Goal: Task Accomplishment & Management: Complete application form

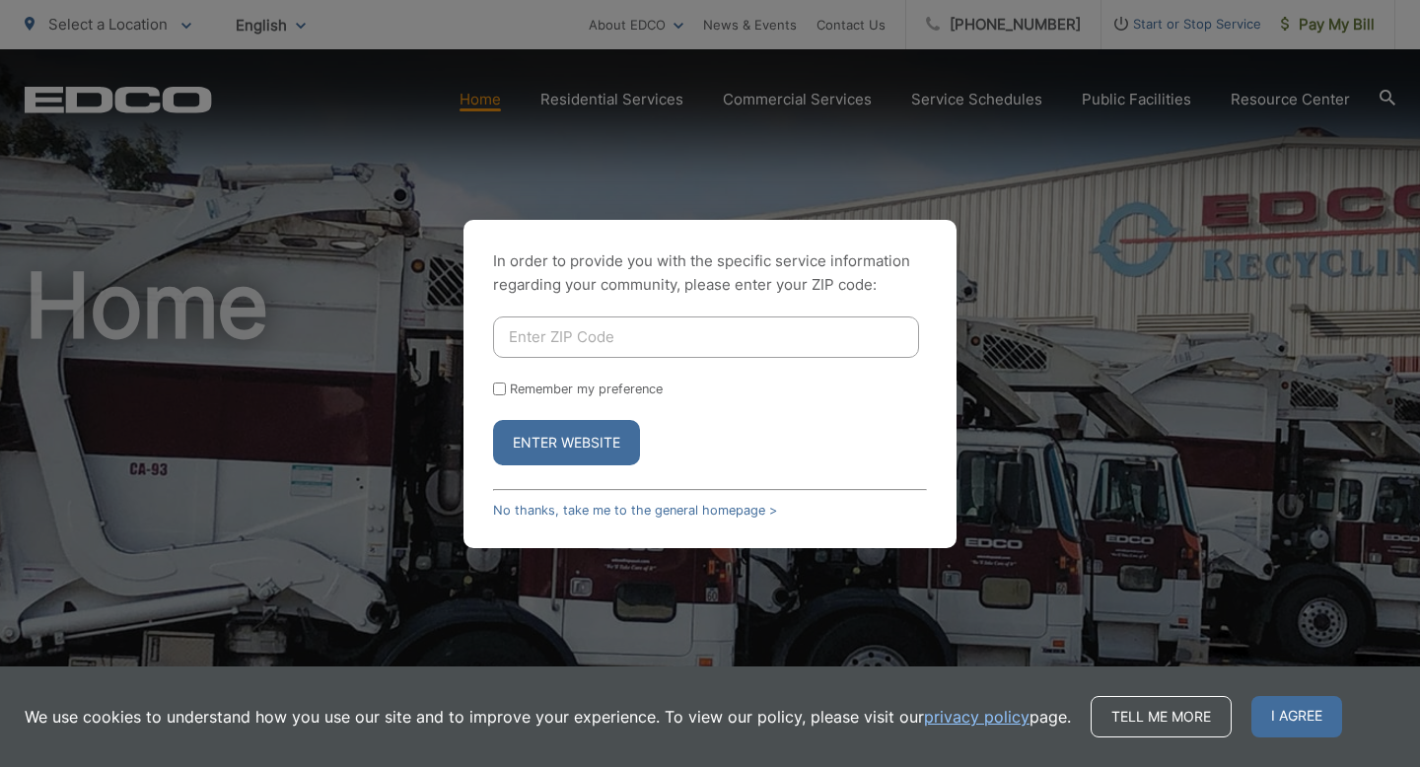
click at [607, 327] on input "Enter ZIP Code" at bounding box center [706, 337] width 426 height 41
type input "91977"
click at [493, 420] on button "Enter Website" at bounding box center [566, 442] width 147 height 45
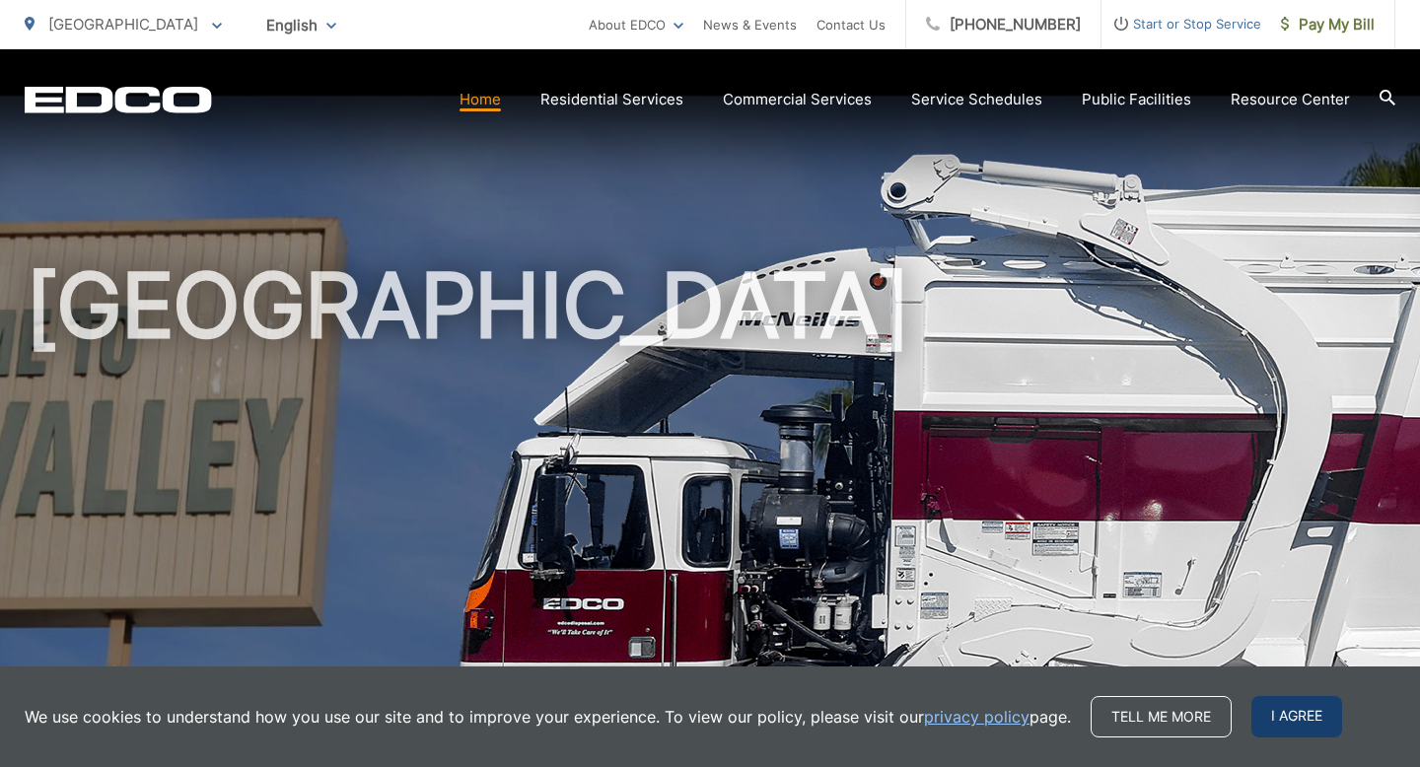
click at [1276, 721] on span "I agree" at bounding box center [1297, 716] width 91 height 41
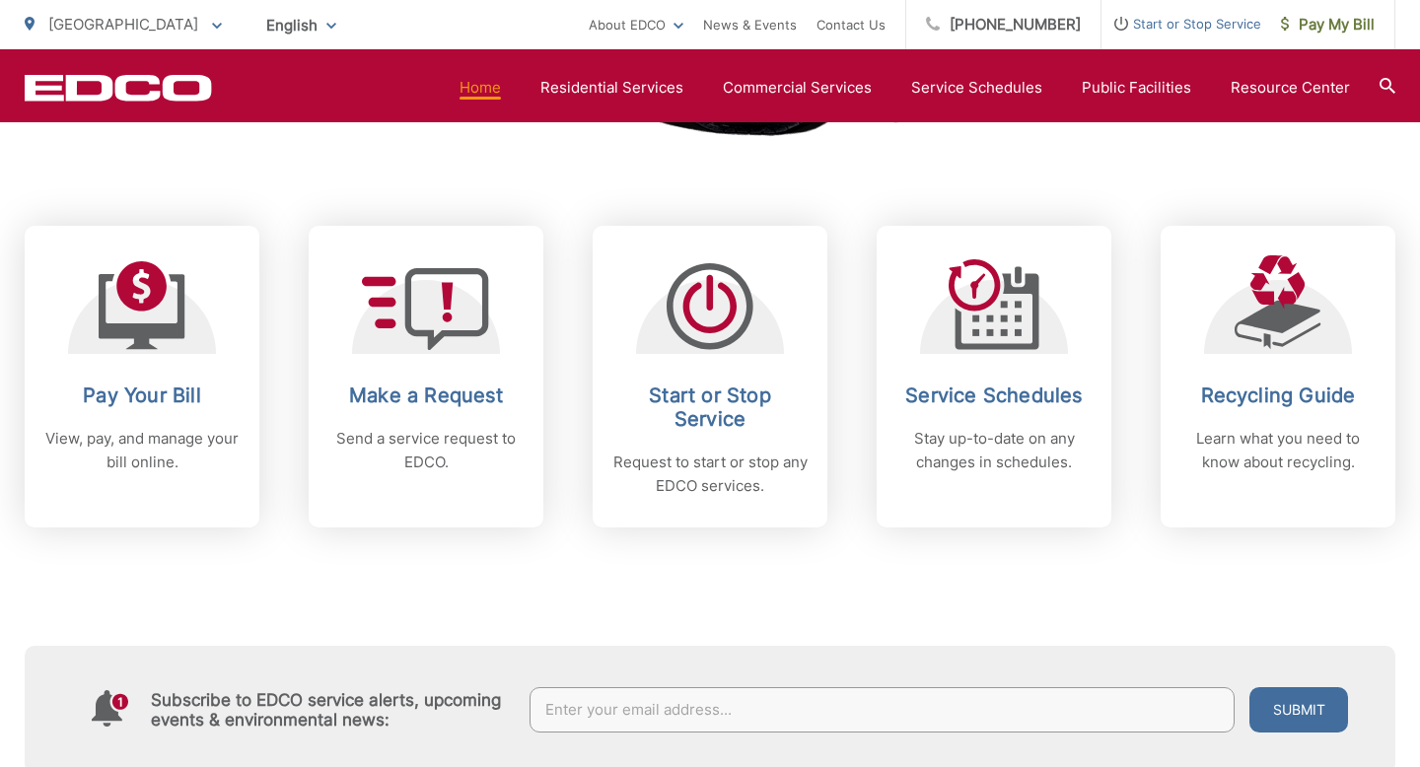
scroll to position [733, 0]
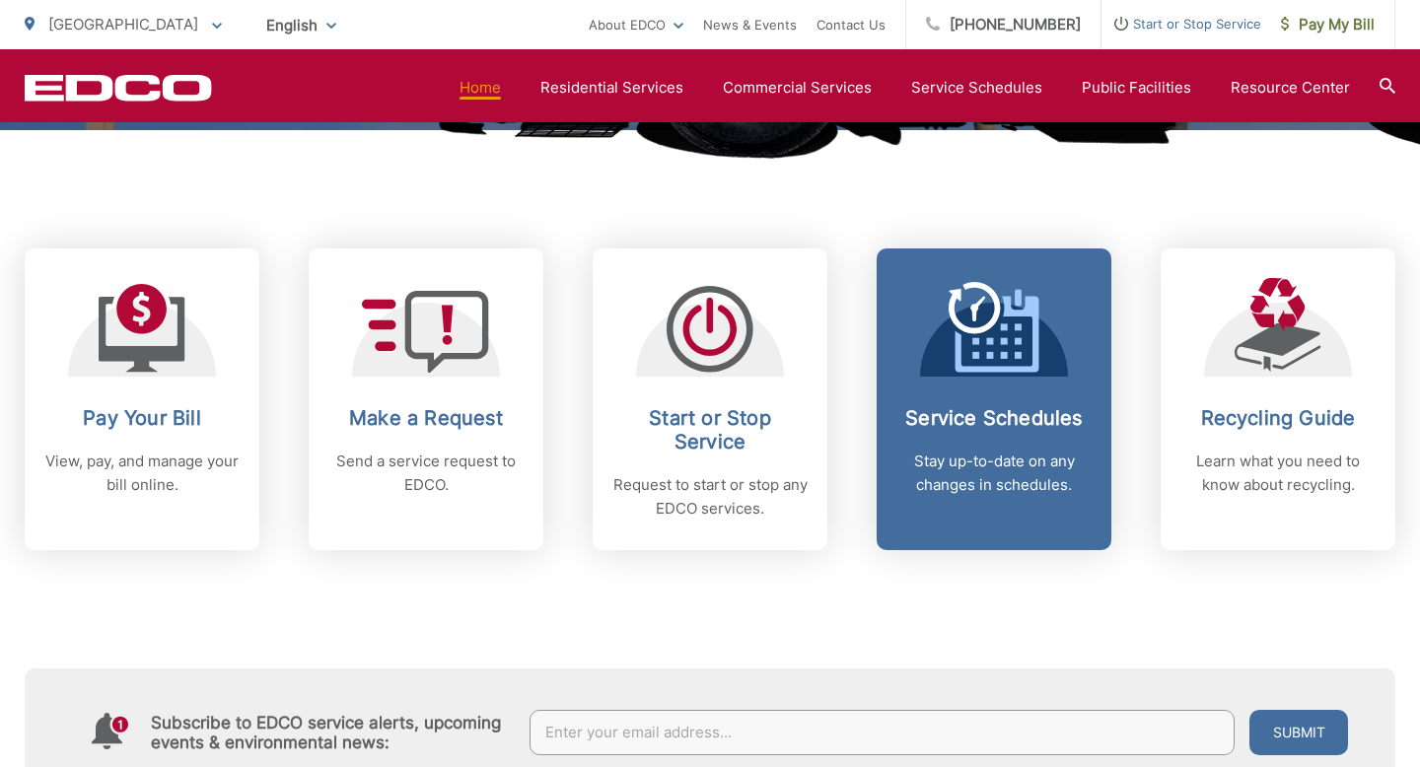
click at [1010, 439] on div "Service Schedules Stay up-to-date on any changes in schedules." at bounding box center [994, 451] width 195 height 91
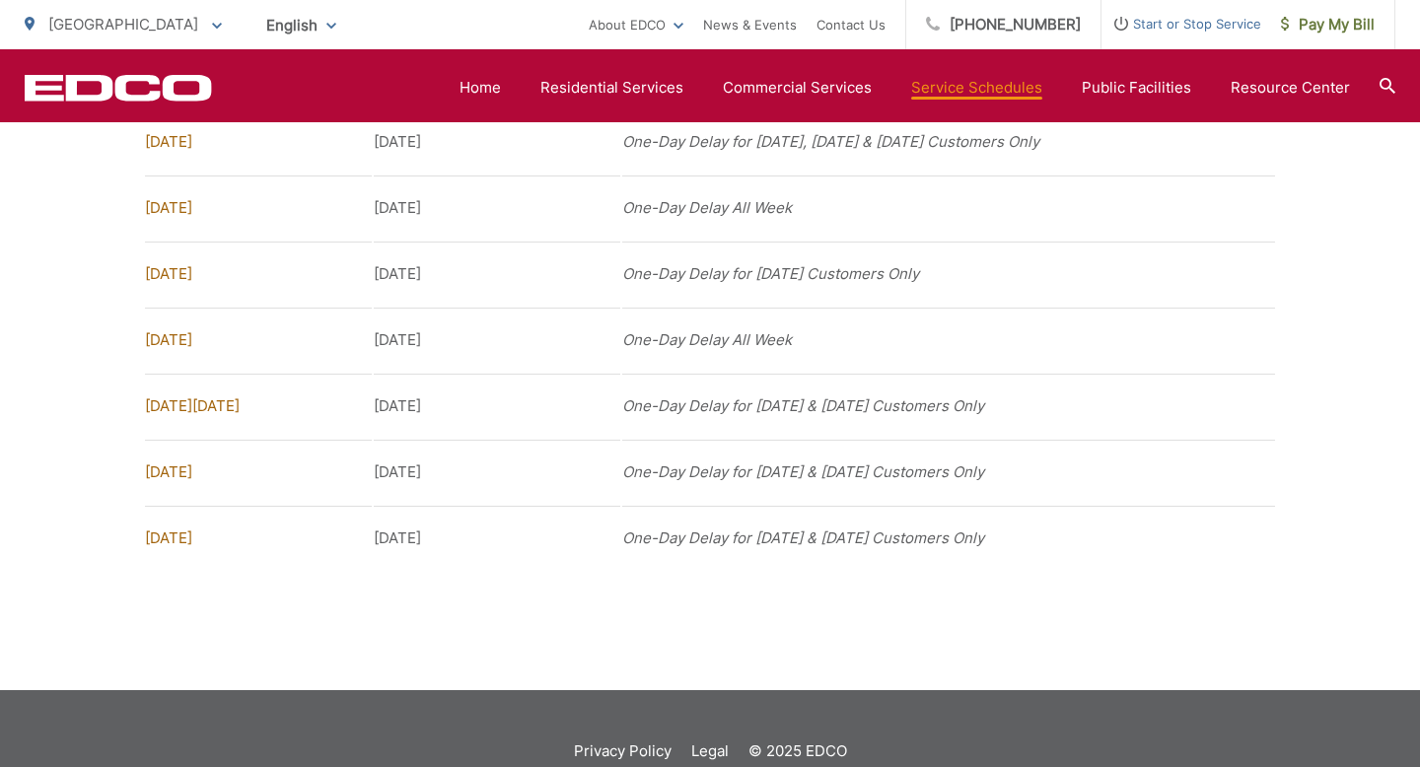
scroll to position [1680, 0]
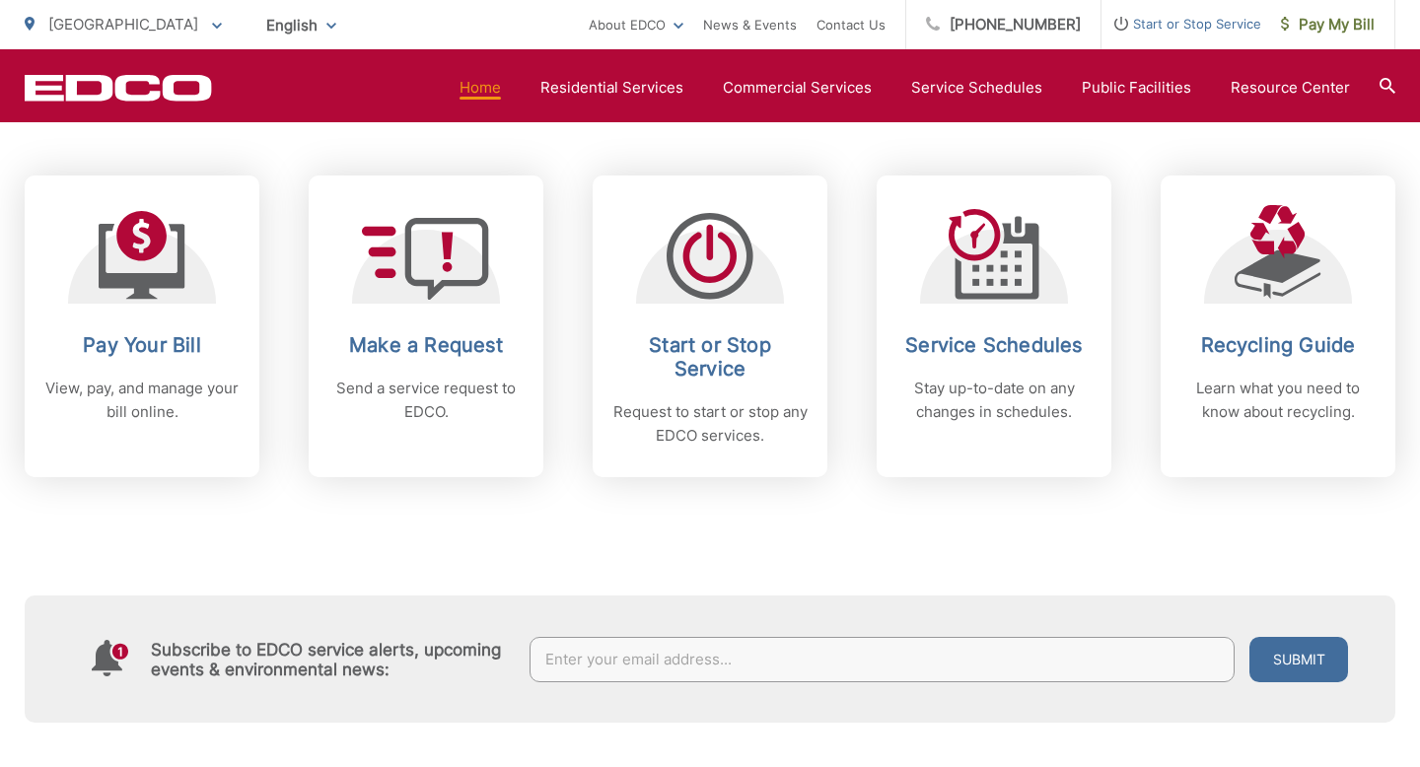
scroll to position [810, 0]
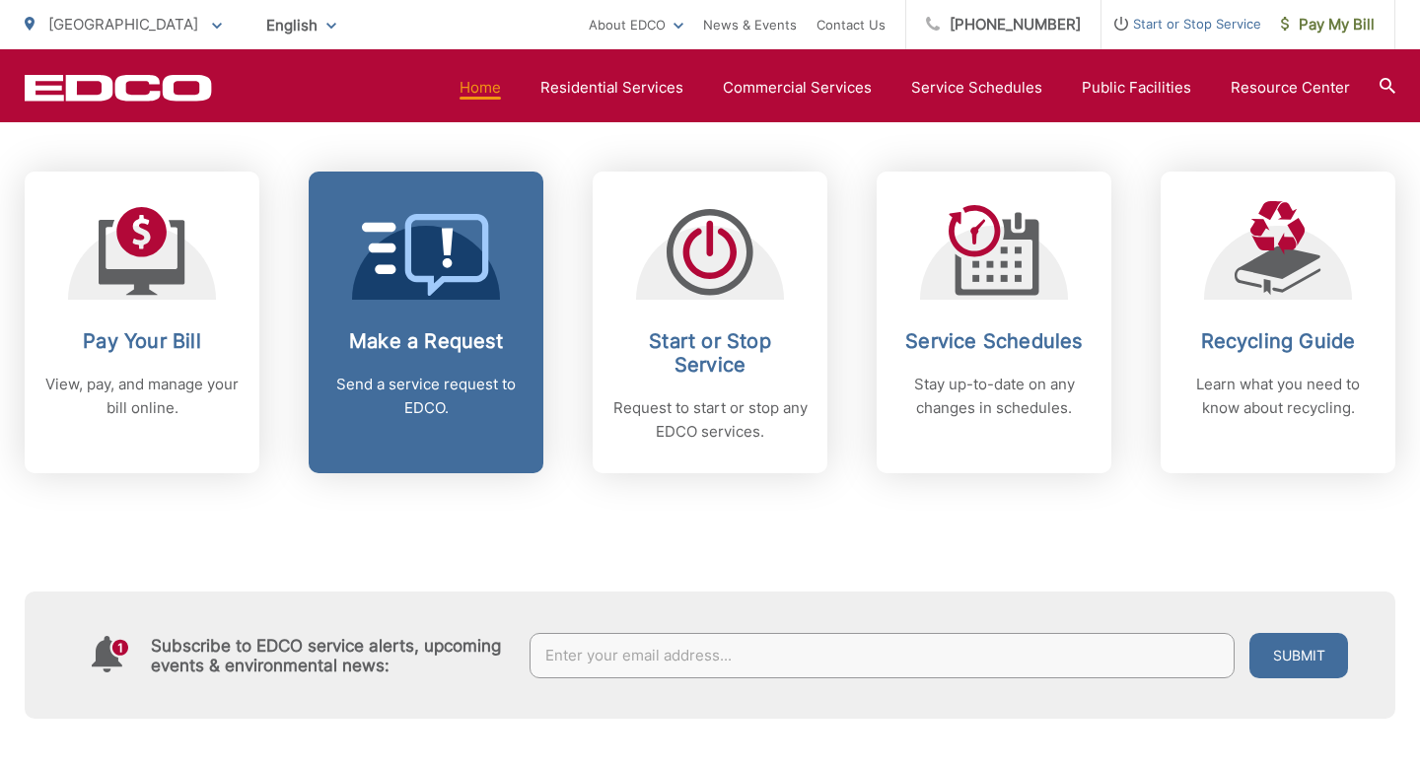
click at [426, 364] on div "Make a Request Send a service request to EDCO." at bounding box center [425, 374] width 195 height 91
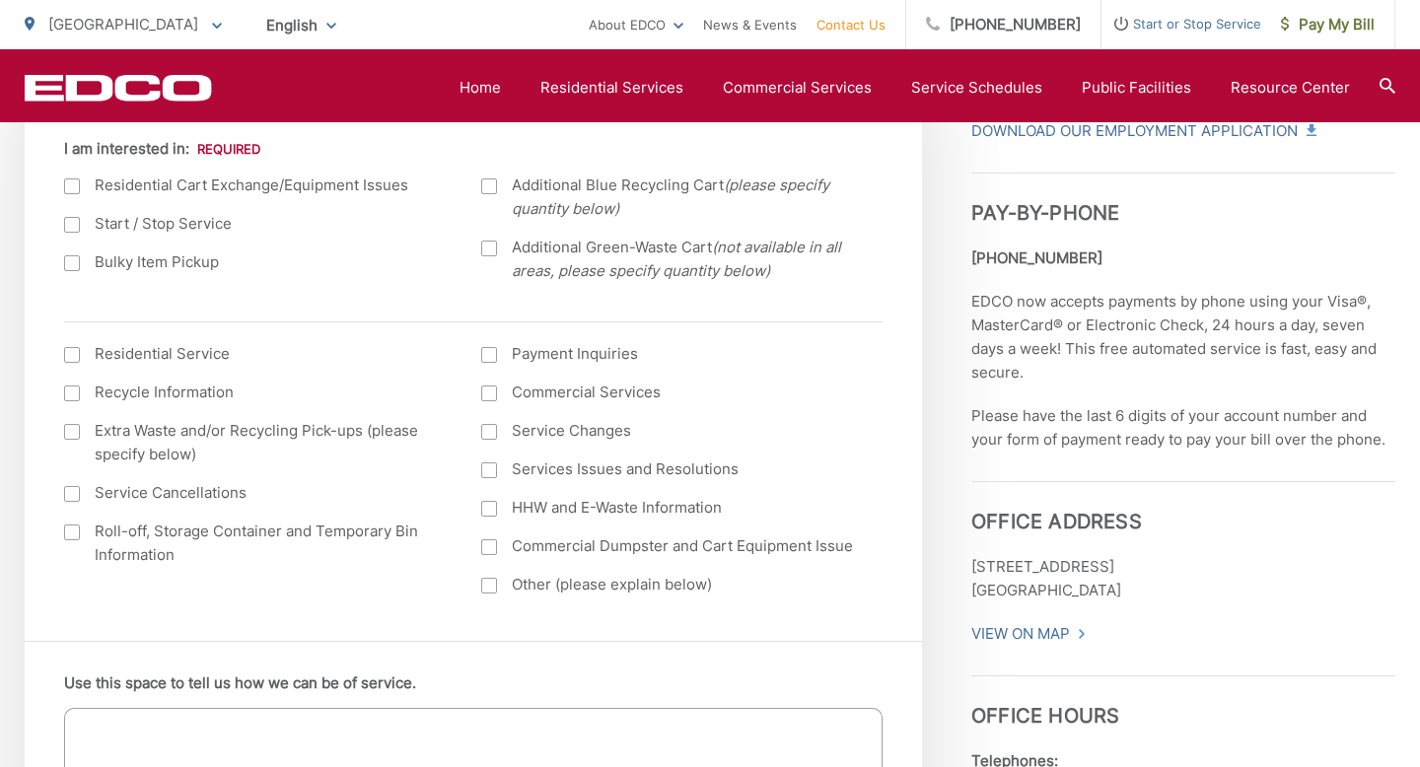
scroll to position [760, 0]
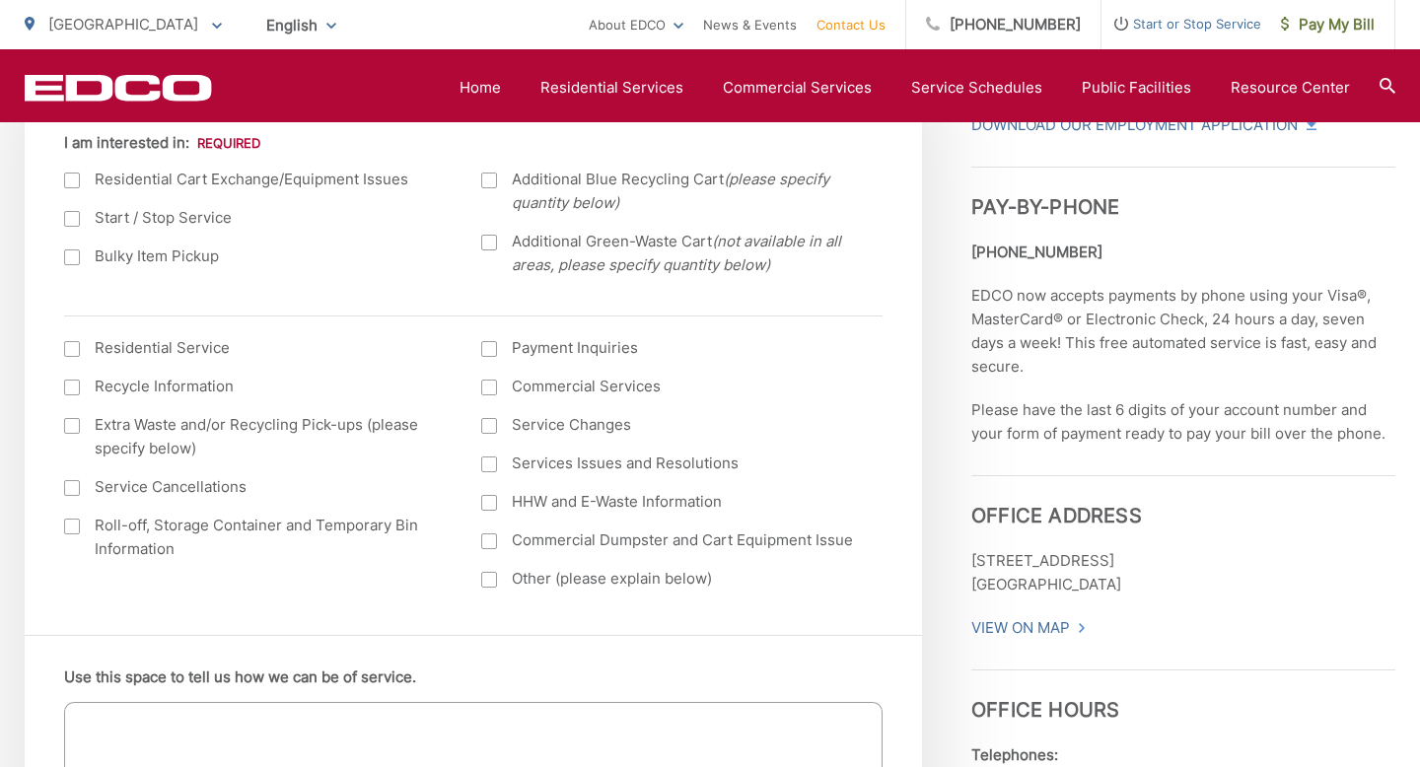
click at [75, 260] on div at bounding box center [72, 258] width 16 height 16
click at [0, 0] on input "Bulky Item Pickup" at bounding box center [0, 0] width 0 height 0
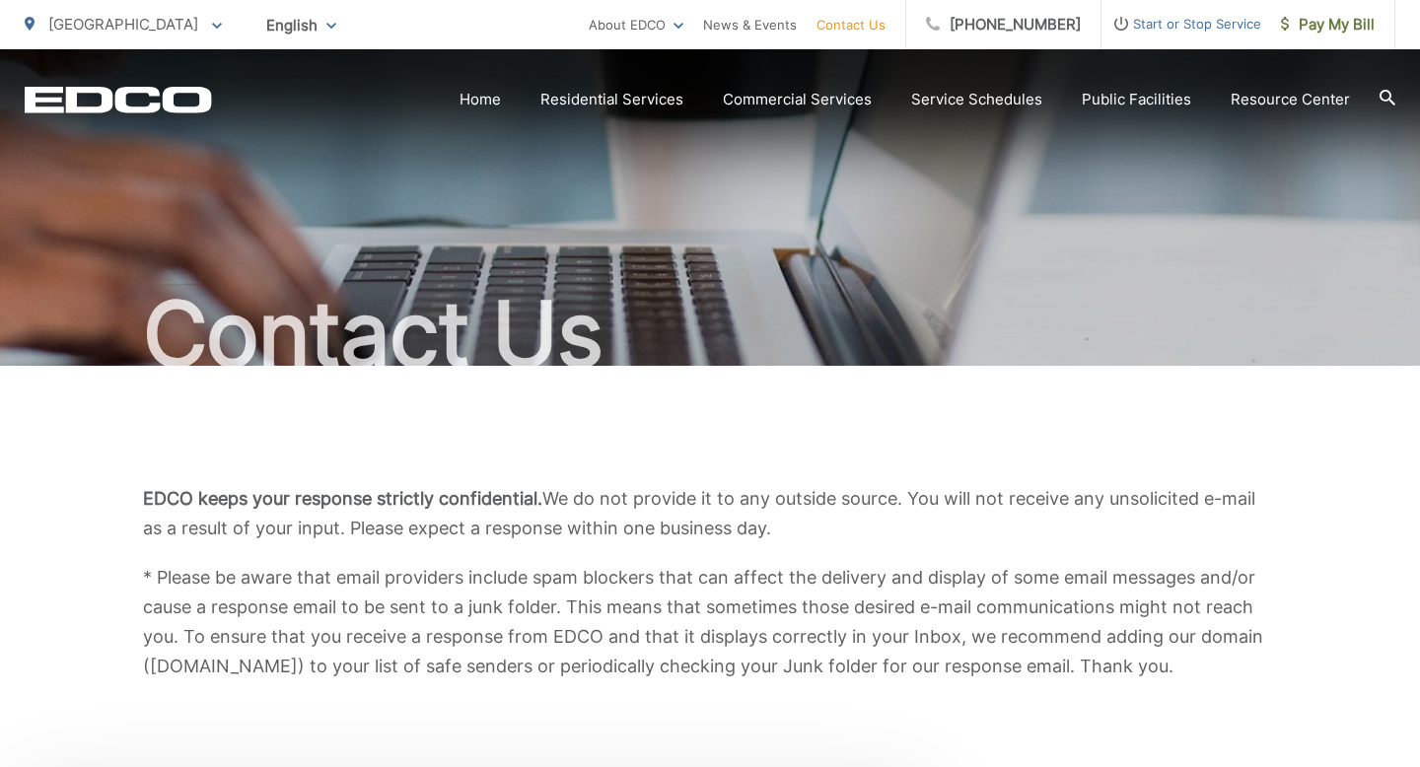
scroll to position [0, 0]
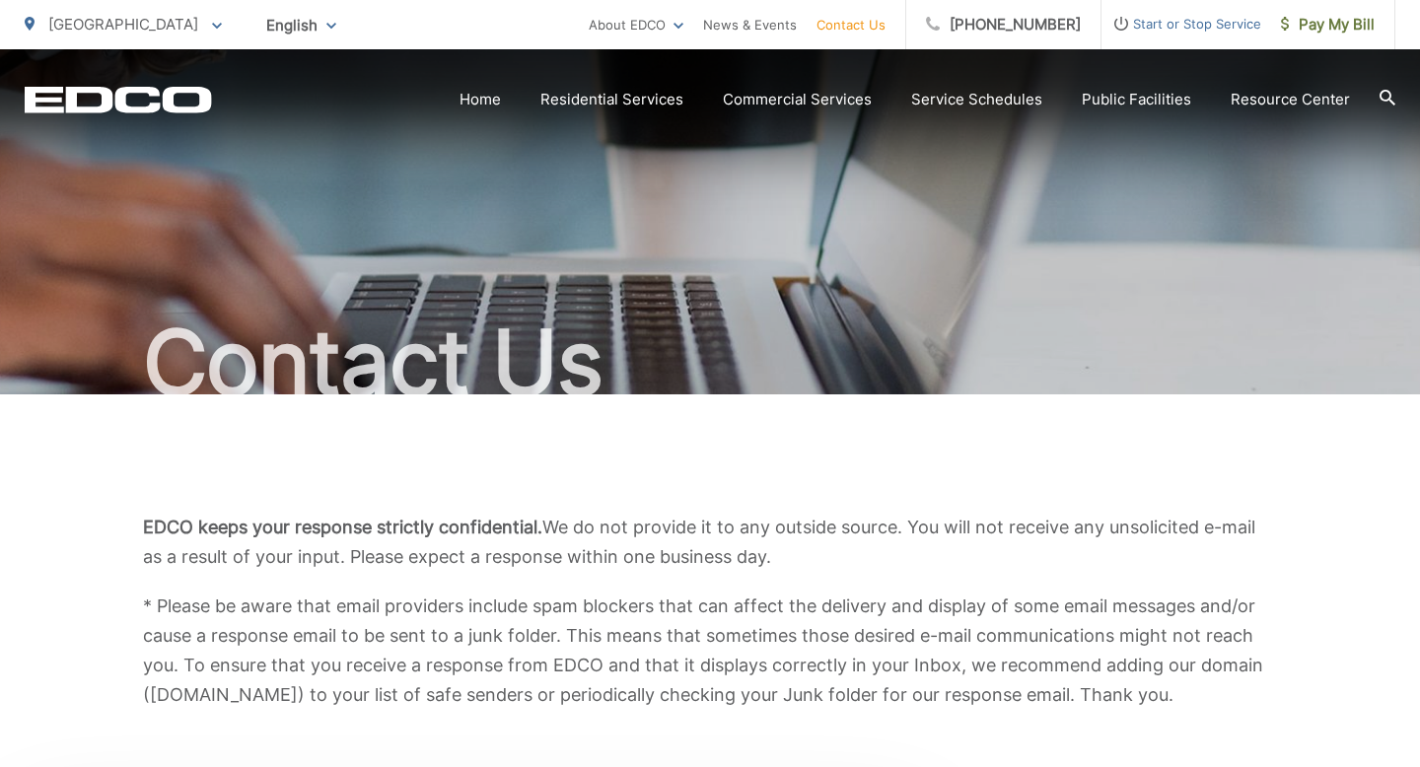
click at [481, 112] on section "Home Residential Services Curbside Pickup Recycling Organic Recycling Trash Hou…" at bounding box center [804, 99] width 1184 height 37
click at [485, 109] on link "Home" at bounding box center [480, 100] width 41 height 24
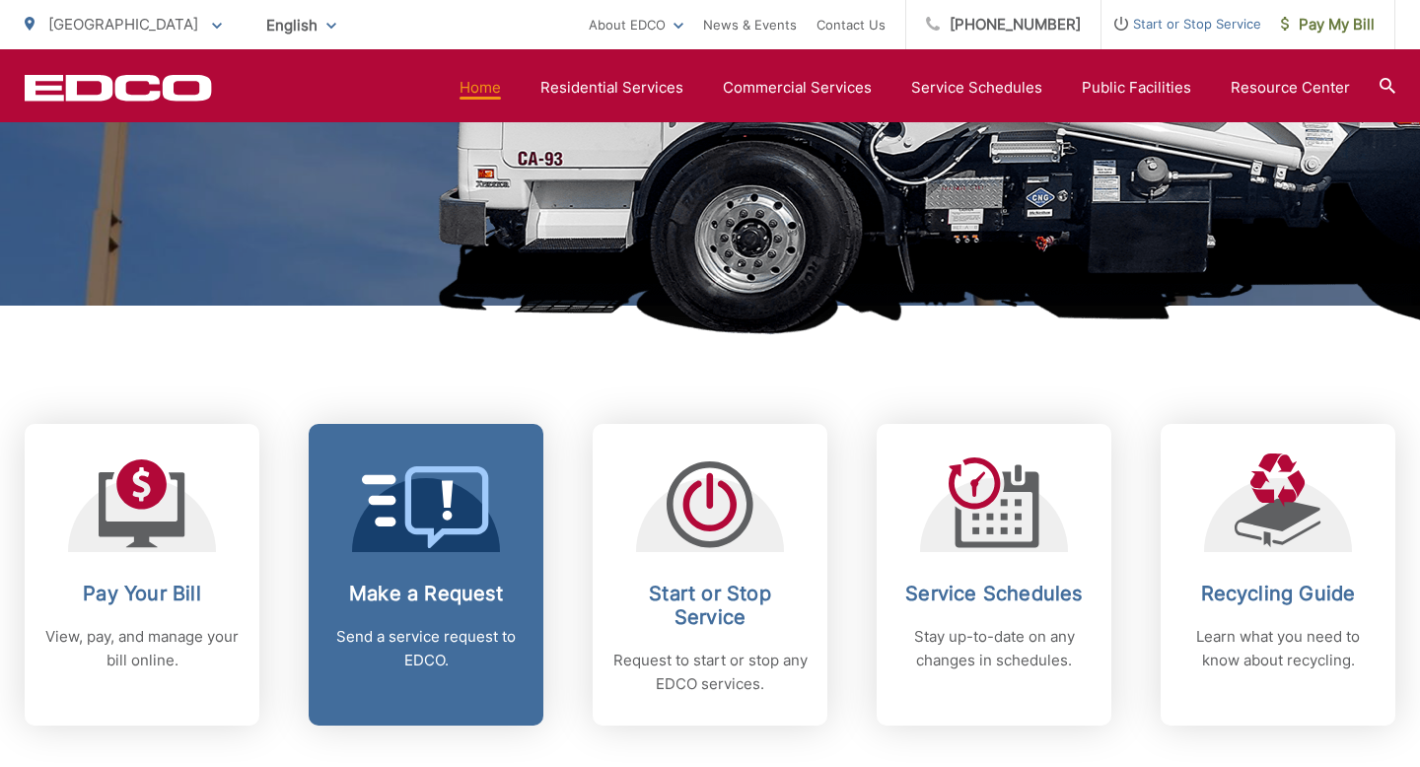
scroll to position [567, 0]
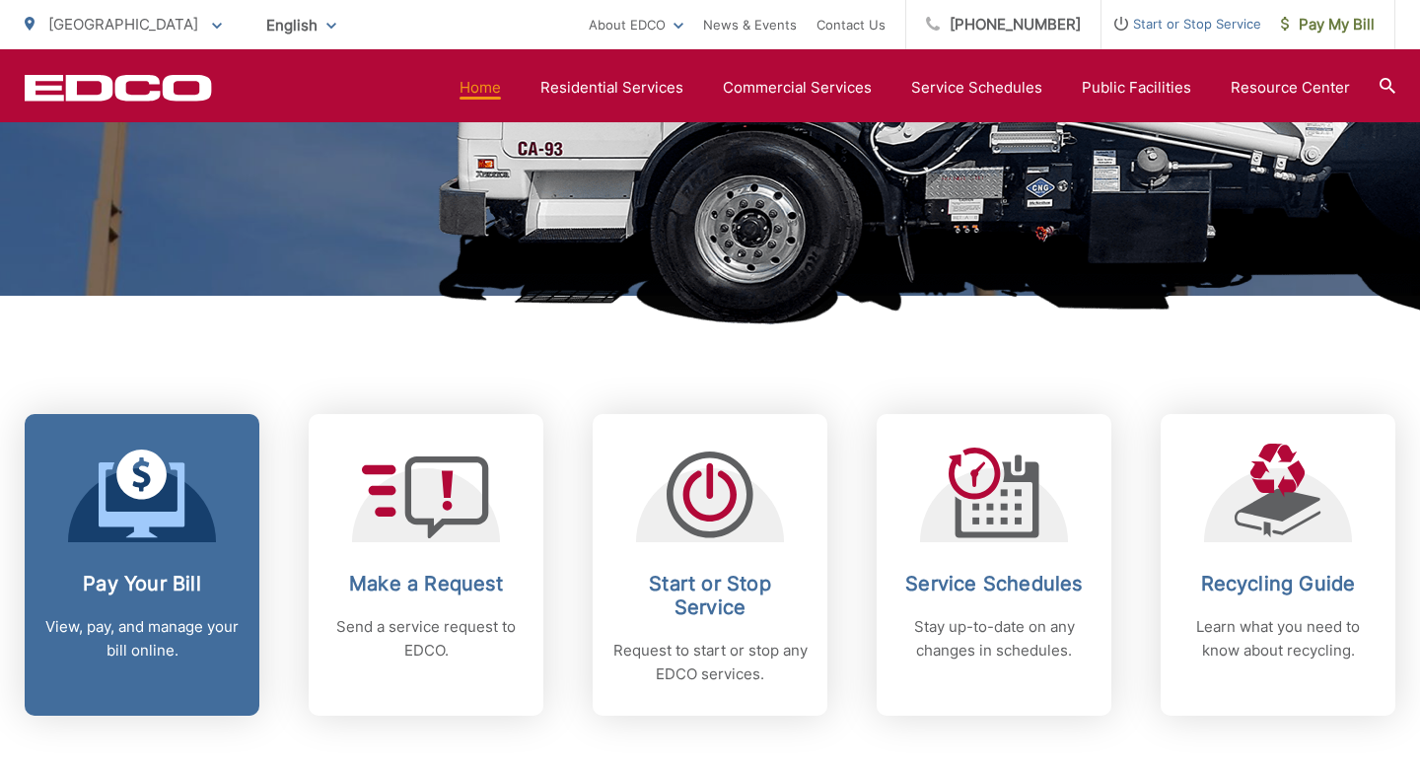
click at [170, 617] on p "View, pay, and manage your bill online." at bounding box center [141, 638] width 195 height 47
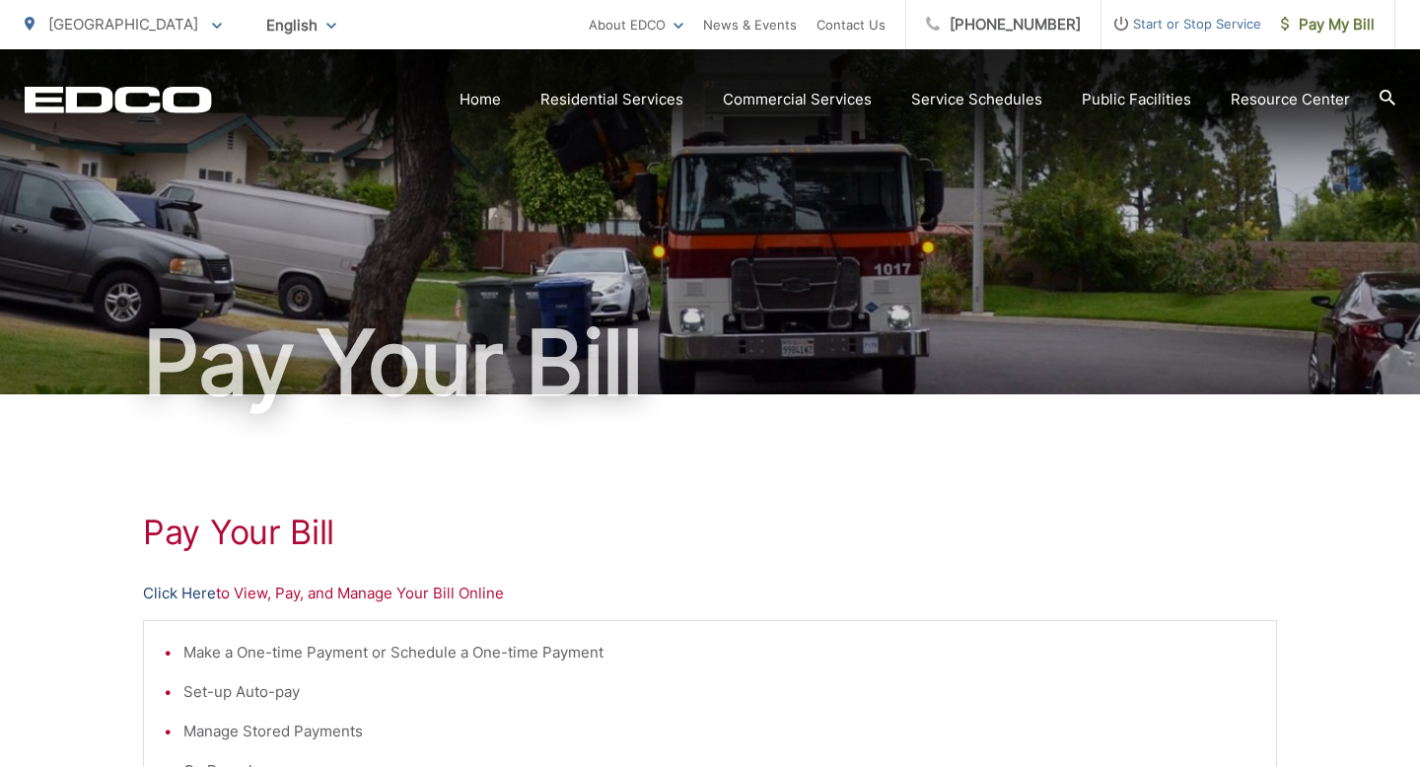
click at [161, 594] on link "Click Here" at bounding box center [179, 594] width 73 height 24
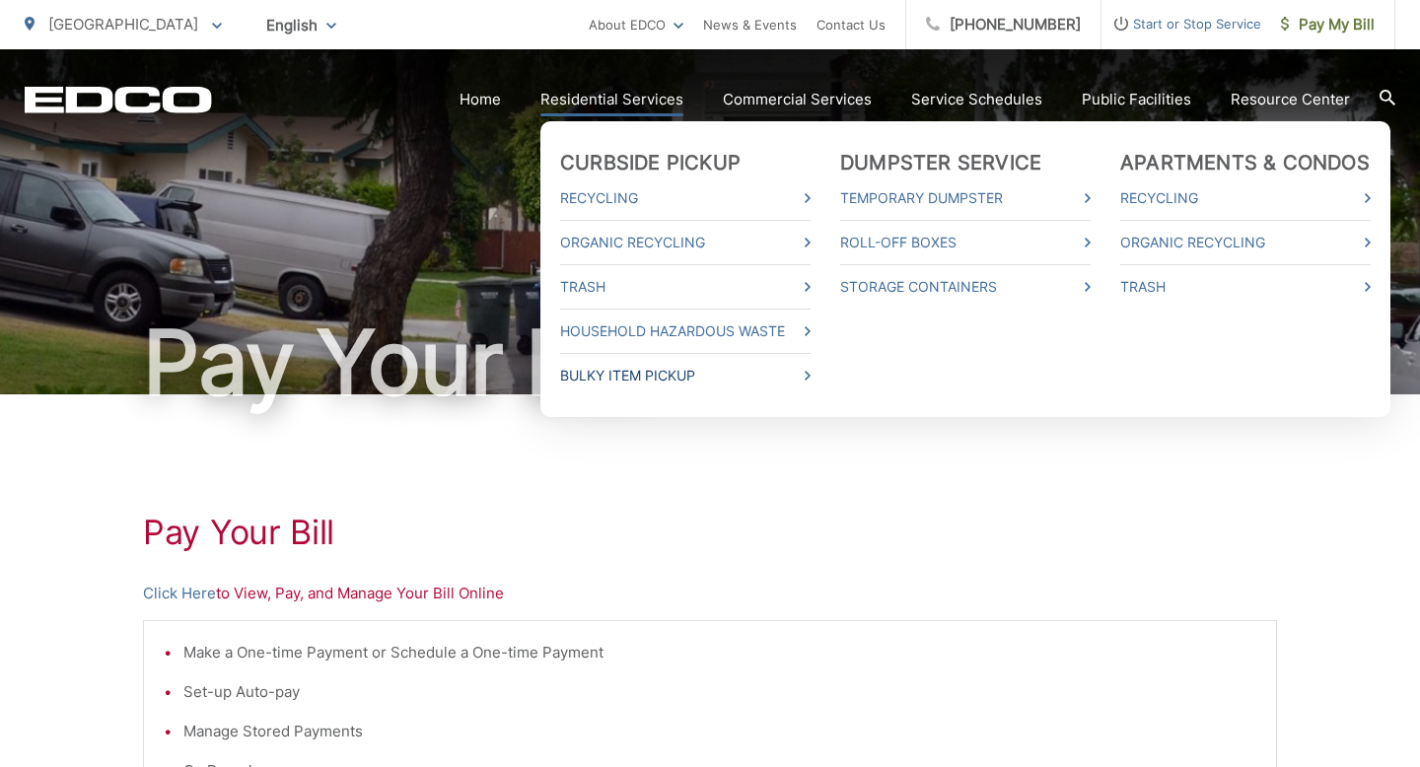
click at [656, 382] on link "Bulky Item Pickup" at bounding box center [685, 376] width 251 height 24
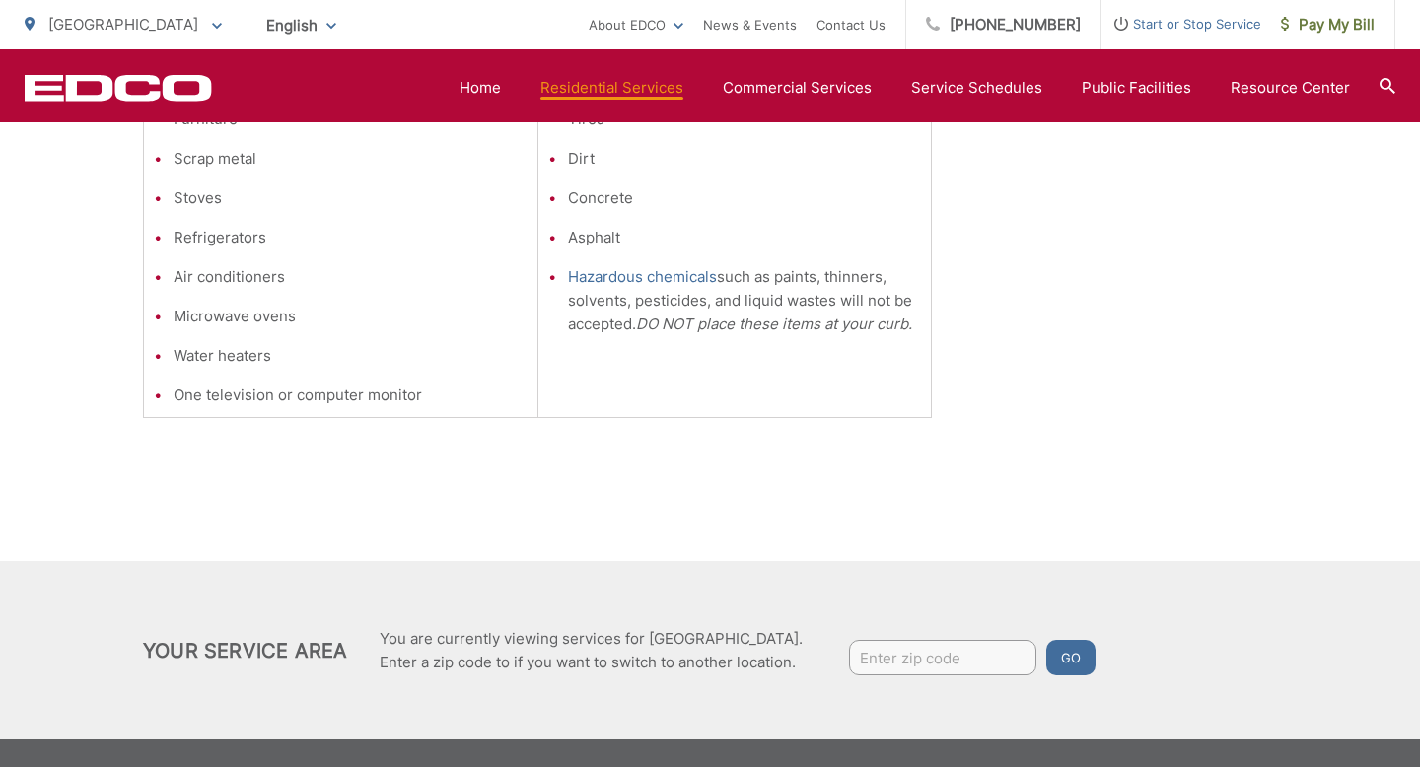
scroll to position [666, 0]
